Goal: Task Accomplishment & Management: Use online tool/utility

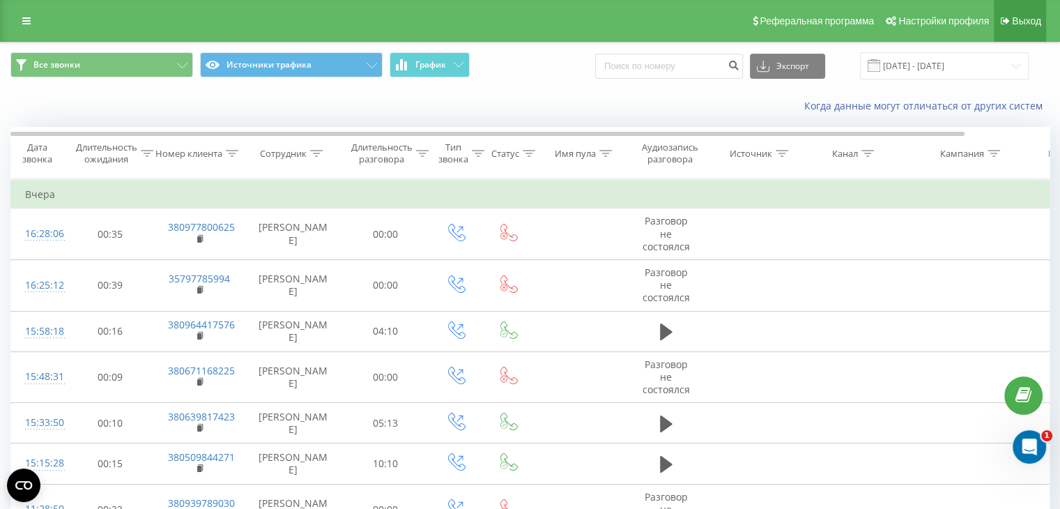
click at [1007, 31] on link "Выход" at bounding box center [1020, 21] width 52 height 42
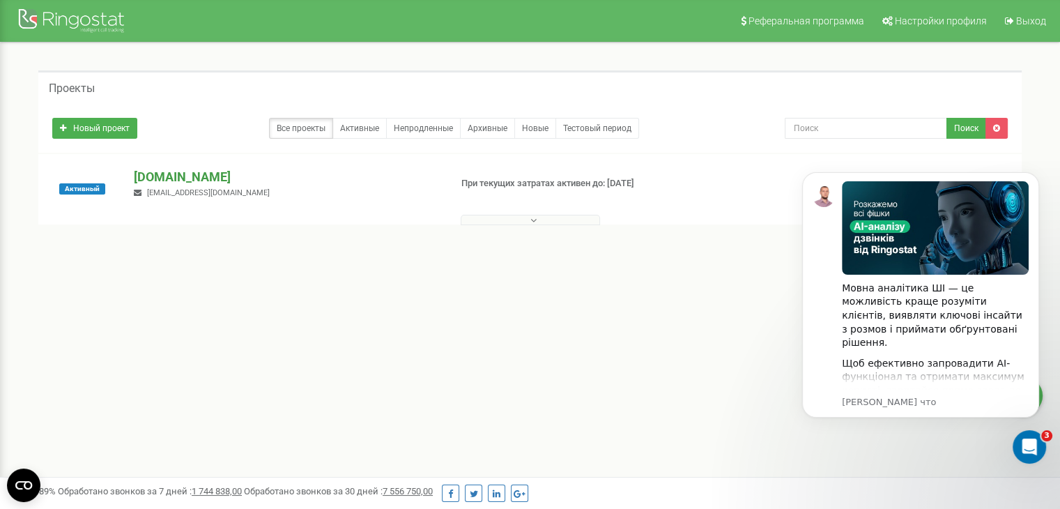
click at [224, 169] on p "[DOMAIN_NAME]" at bounding box center [286, 177] width 305 height 18
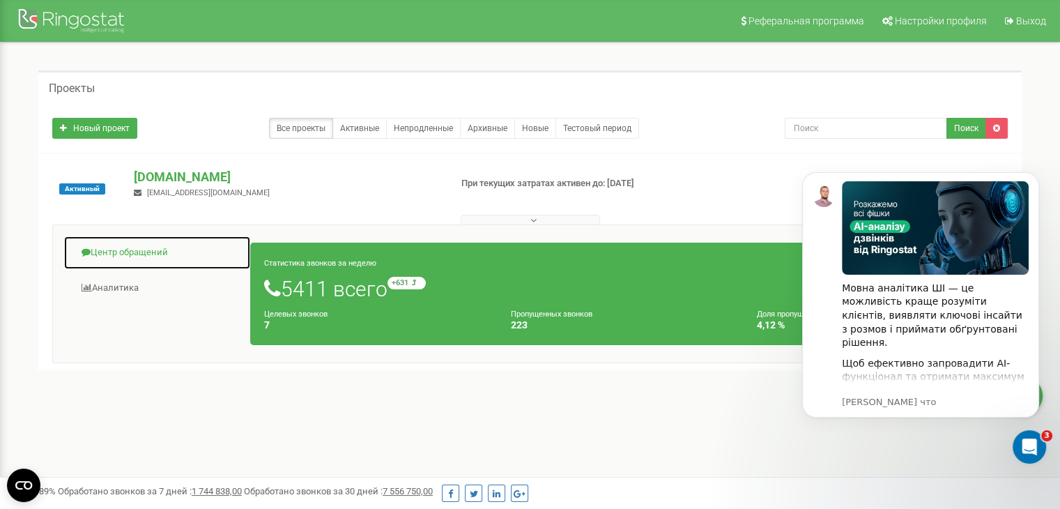
click at [148, 253] on link "Центр обращений" at bounding box center [156, 253] width 187 height 34
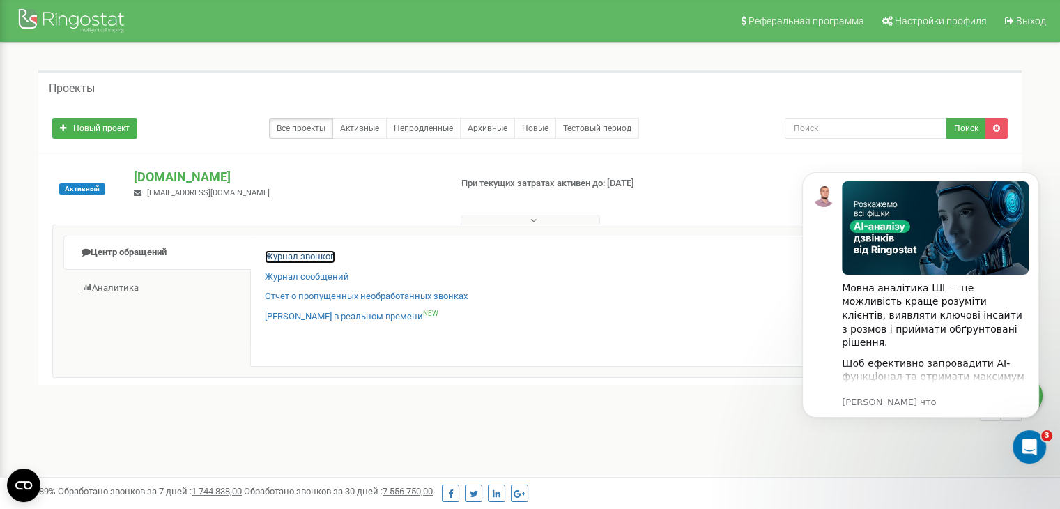
click at [314, 257] on link "Журнал звонков" at bounding box center [300, 256] width 70 height 13
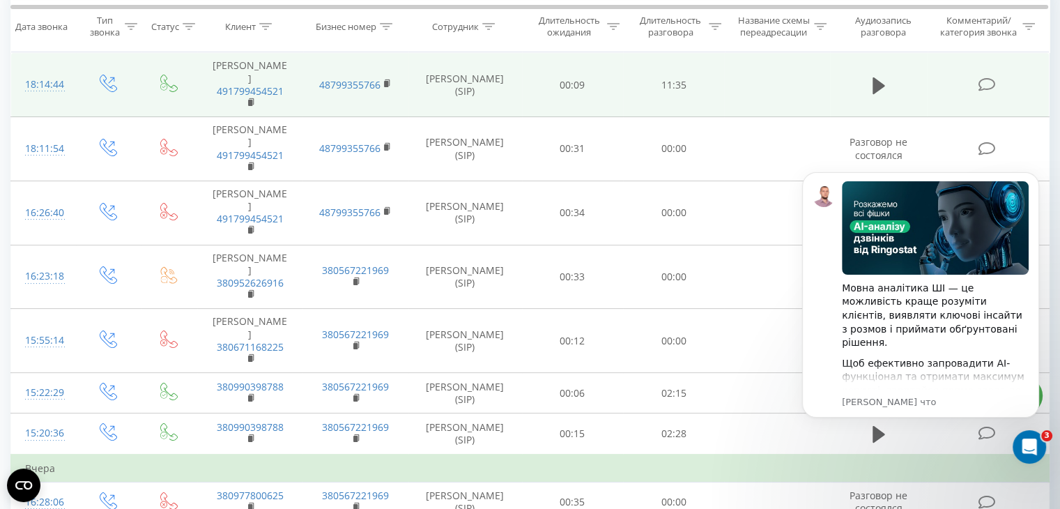
scroll to position [134, 0]
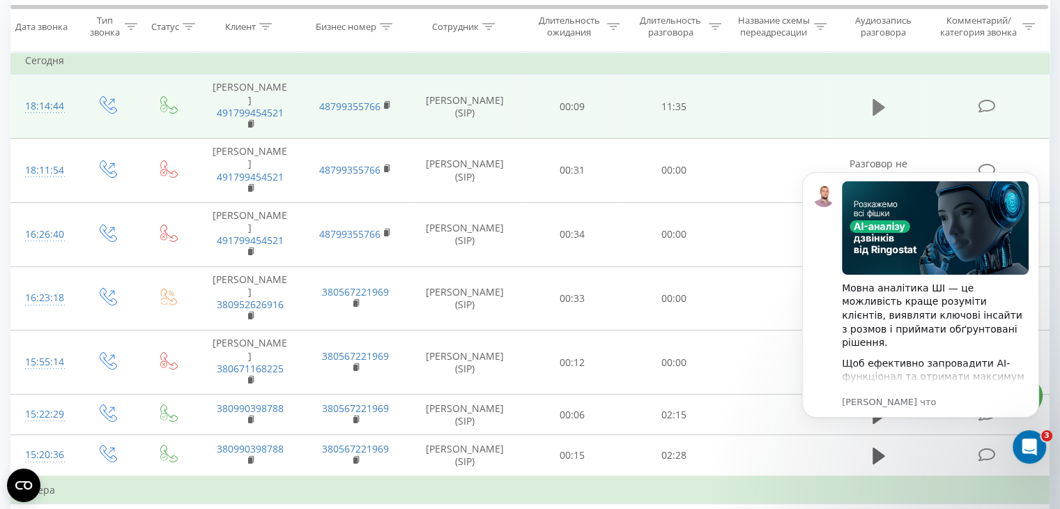
click at [884, 104] on icon at bounding box center [878, 108] width 13 height 20
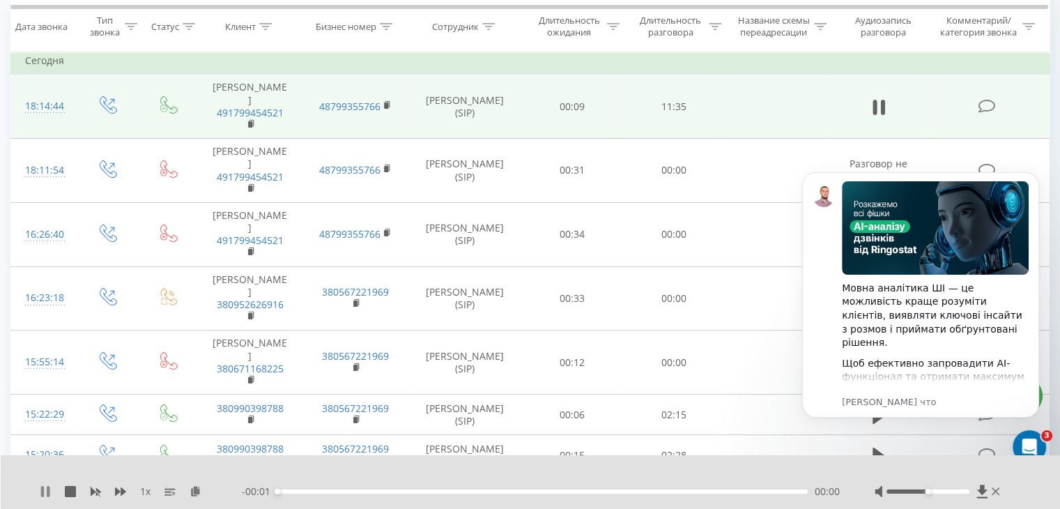
click at [47, 494] on icon at bounding box center [48, 491] width 3 height 11
click at [193, 492] on icon at bounding box center [196, 491] width 12 height 10
